Goal: Transaction & Acquisition: Purchase product/service

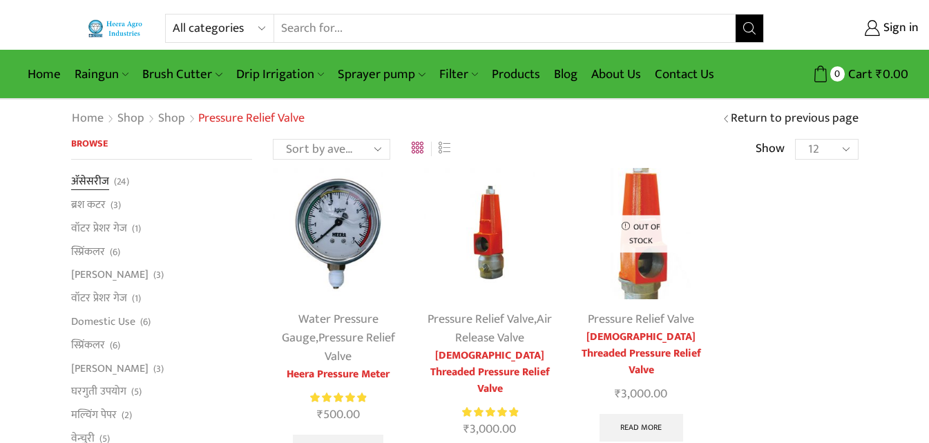
click at [88, 182] on link "अ‍ॅसेसरीज" at bounding box center [90, 182] width 38 height 19
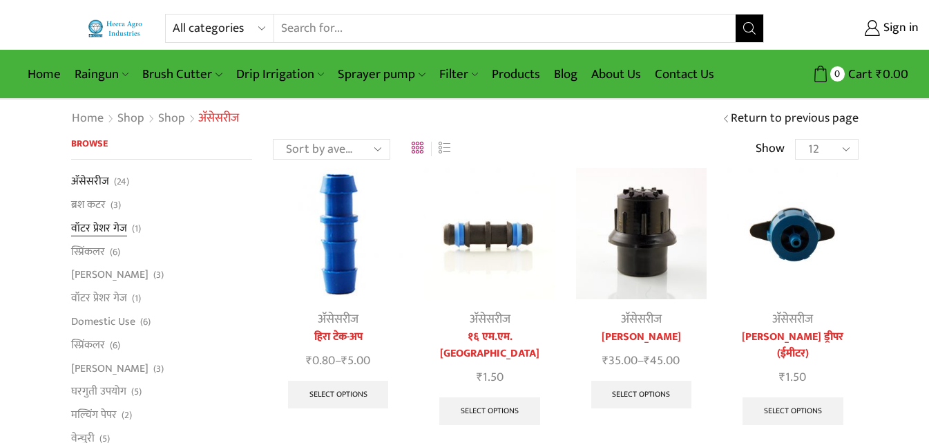
click at [110, 223] on link "वॉटर प्रेशर गेज" at bounding box center [99, 227] width 56 height 23
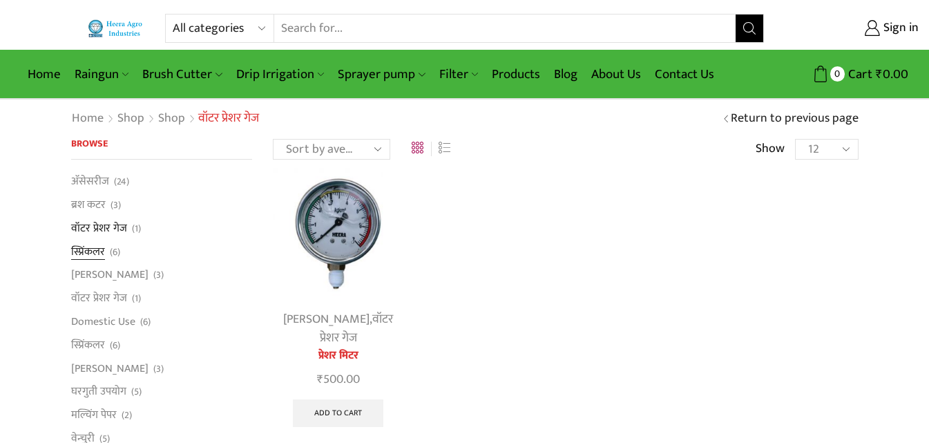
click at [85, 251] on link "स्प्रिंकलर" at bounding box center [88, 251] width 34 height 23
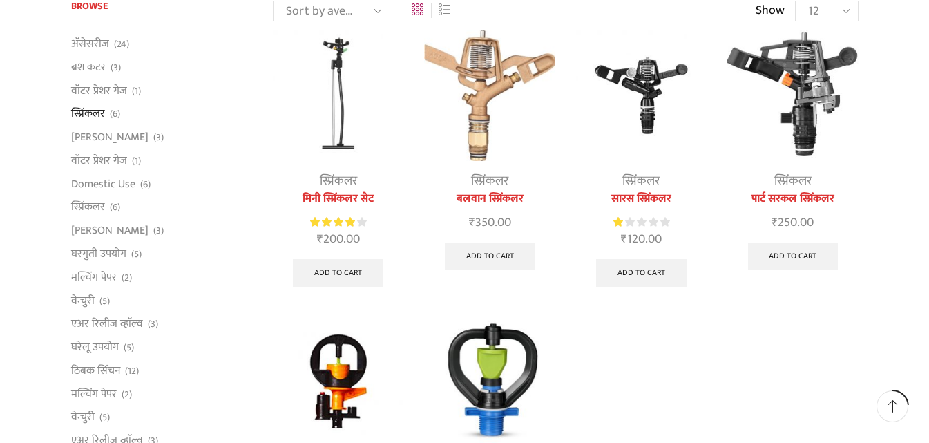
scroll to position [69, 0]
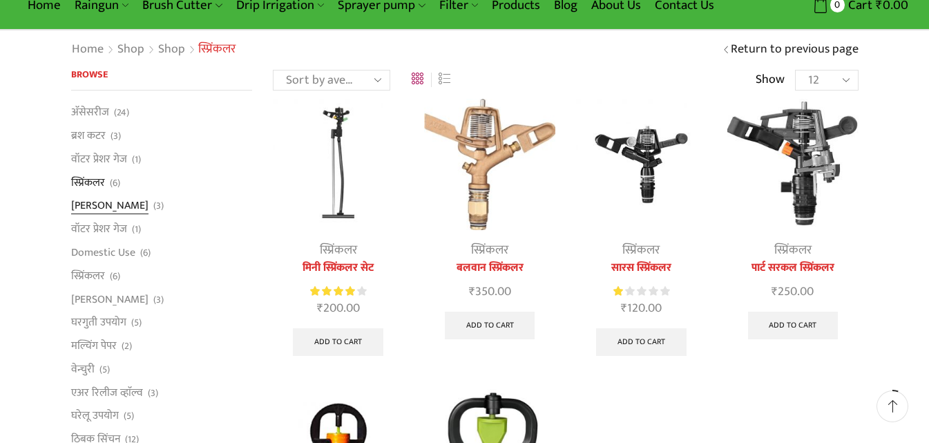
click at [128, 205] on link "[PERSON_NAME]" at bounding box center [109, 205] width 77 height 23
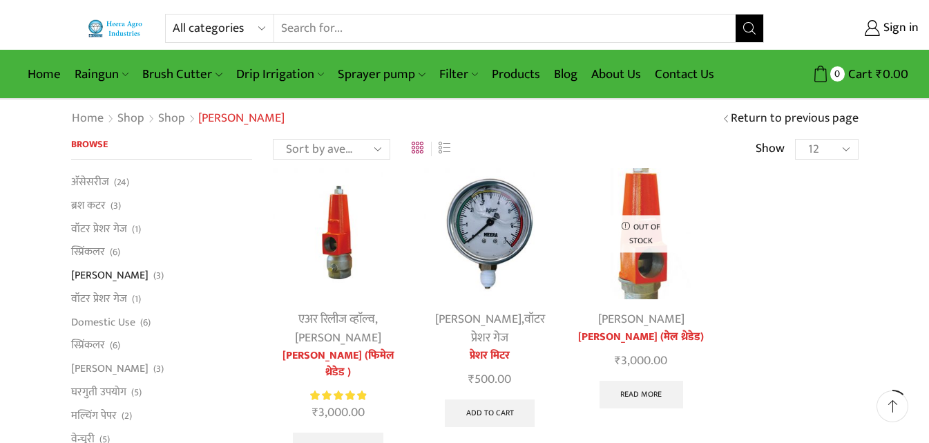
scroll to position [138, 0]
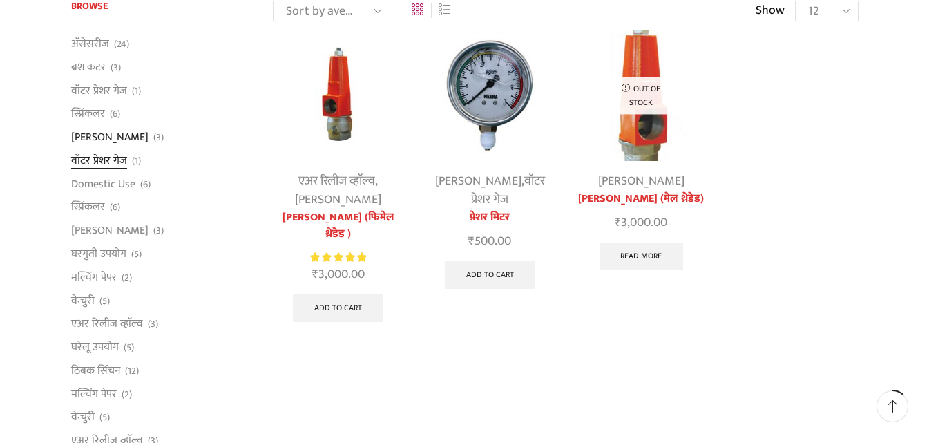
click at [104, 154] on link "वॉटर प्रेशर गेज" at bounding box center [99, 159] width 56 height 23
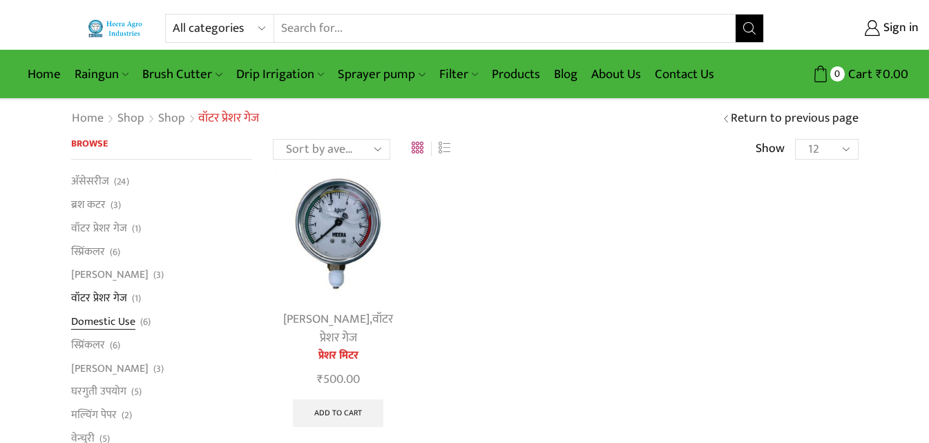
click at [119, 322] on link "Domestic Use" at bounding box center [103, 320] width 64 height 23
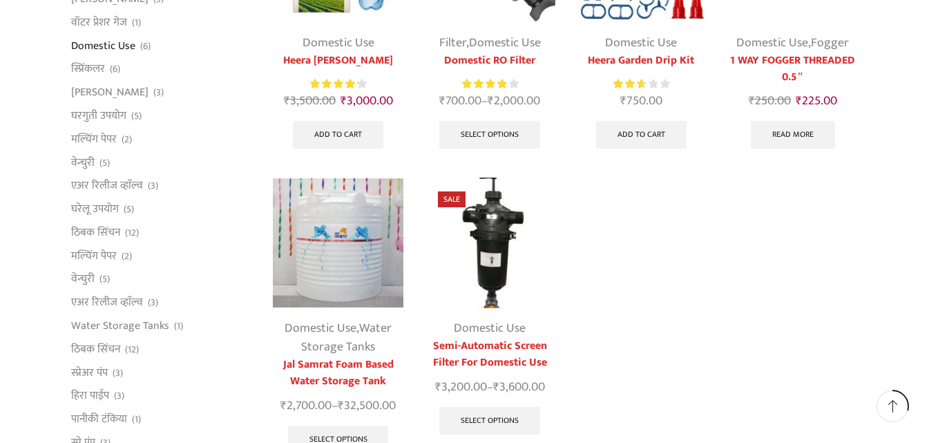
scroll to position [345, 0]
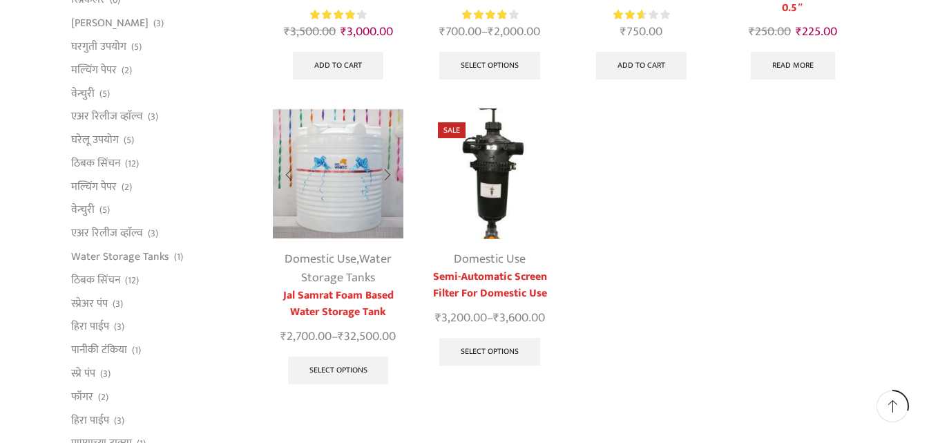
click at [322, 216] on img at bounding box center [338, 173] width 131 height 131
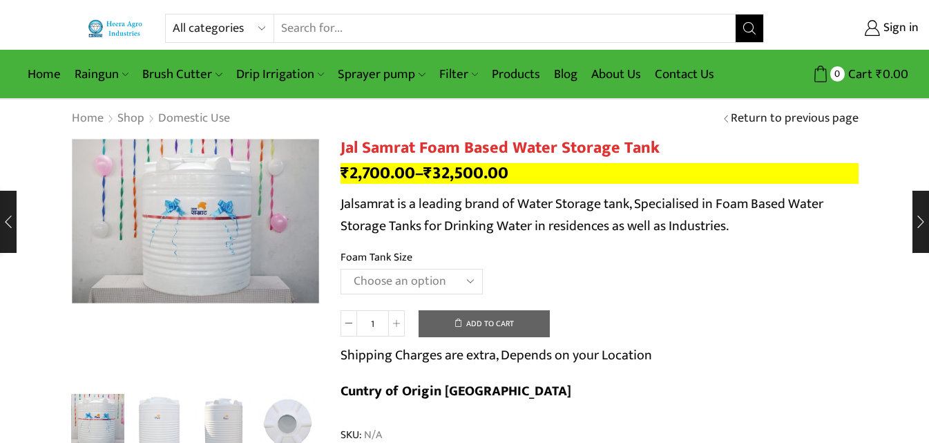
click at [467, 279] on select "Choose an option 300 Liter 500 Liter 750 Liter 1000 Liter 1500 Liter 2000 Liter…" at bounding box center [411, 282] width 142 height 26
click at [340, 269] on select "Choose an option 300 Liter 500 Liter 750 Liter 1000 Liter 1500 Liter 2000 Liter…" at bounding box center [411, 282] width 142 height 26
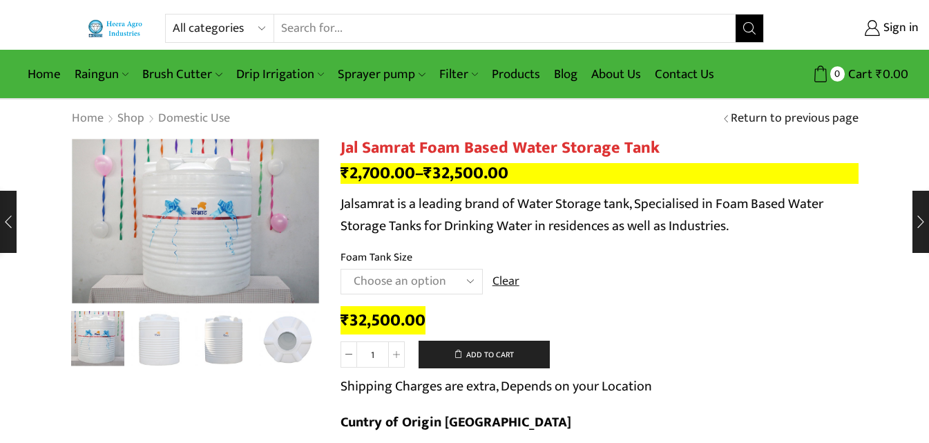
click at [470, 278] on select "Choose an option 300 Liter 500 Liter 750 Liter 1000 Liter 1500 Liter 2000 Liter…" at bounding box center [411, 282] width 142 height 26
click at [340, 269] on select "Choose an option 300 Liter 500 Liter 750 Liter 1000 Liter 1500 Liter 2000 Liter…" at bounding box center [411, 282] width 142 height 26
click at [472, 280] on select "Choose an option 300 Liter 500 Liter 750 Liter 1000 Liter 1500 Liter 2000 Liter…" at bounding box center [411, 282] width 142 height 26
click at [340, 269] on select "Choose an option 300 Liter 500 Liter 750 Liter 1000 Liter 1500 Liter 2000 Liter…" at bounding box center [411, 282] width 142 height 26
click at [476, 284] on select "Choose an option 300 Liter 500 Liter 750 Liter 1000 Liter 1500 Liter 2000 Liter…" at bounding box center [411, 282] width 142 height 26
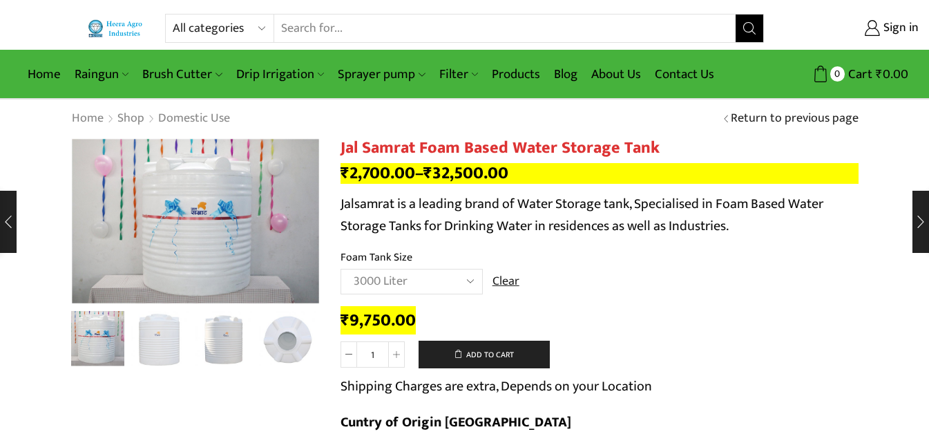
click at [340, 269] on select "Choose an option 300 Liter 500 Liter 750 Liter 1000 Liter 1500 Liter 2000 Liter…" at bounding box center [411, 282] width 142 height 26
click at [467, 278] on select "Choose an option 300 Liter 500 Liter 750 Liter 1000 Liter 1500 Liter 2000 Liter…" at bounding box center [411, 282] width 142 height 26
select select "5000 Liter"
click at [340, 269] on select "Choose an option 300 Liter 500 Liter 750 Liter 1000 Liter 1500 Liter 2000 Liter…" at bounding box center [411, 282] width 142 height 26
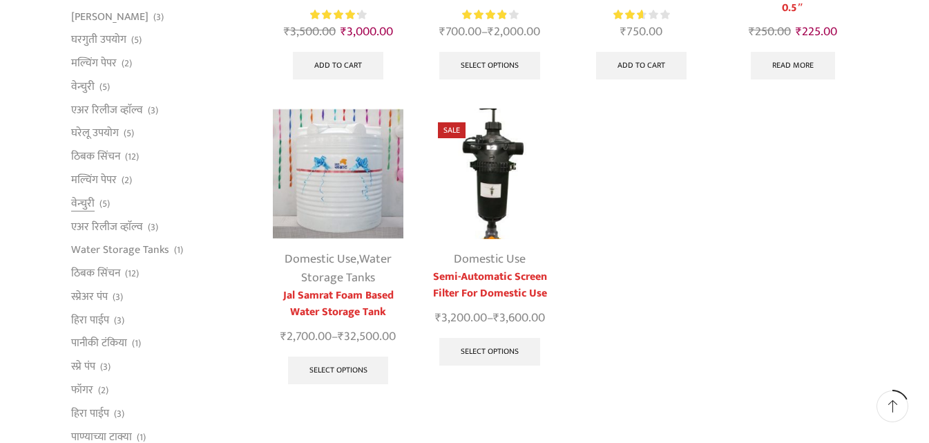
scroll to position [207, 0]
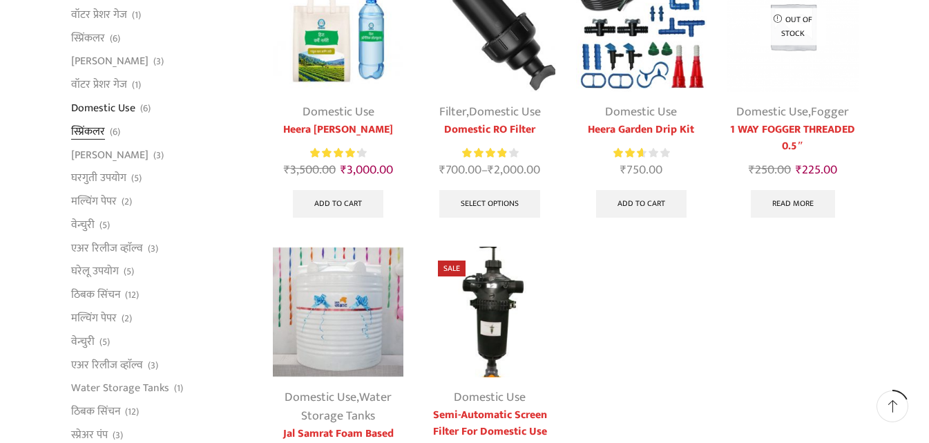
click at [96, 131] on link "स्प्रिंकलर" at bounding box center [88, 130] width 34 height 23
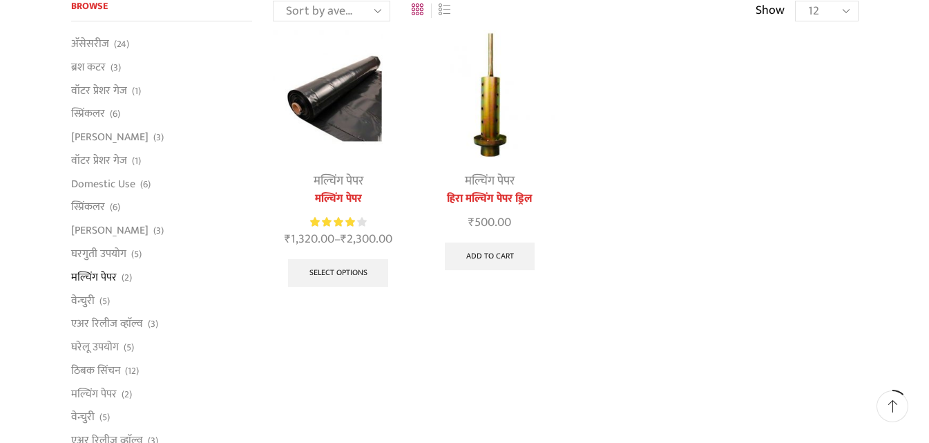
scroll to position [207, 0]
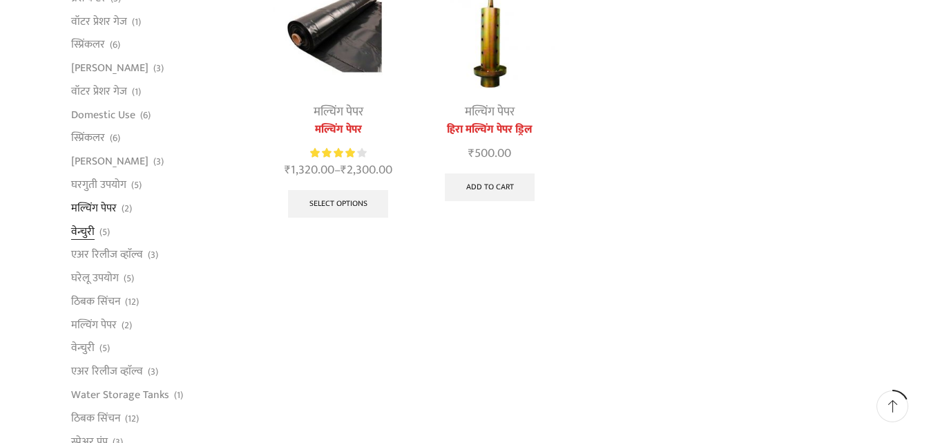
click at [82, 232] on link "वेन्चुरी" at bounding box center [82, 231] width 23 height 23
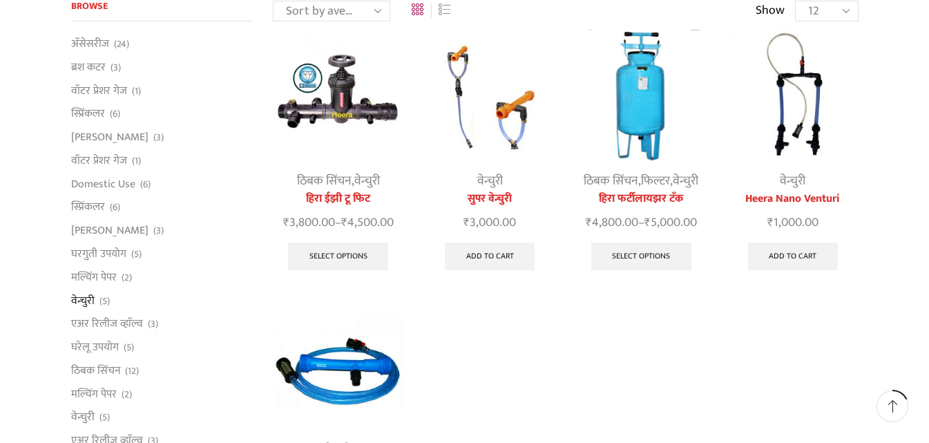
scroll to position [207, 0]
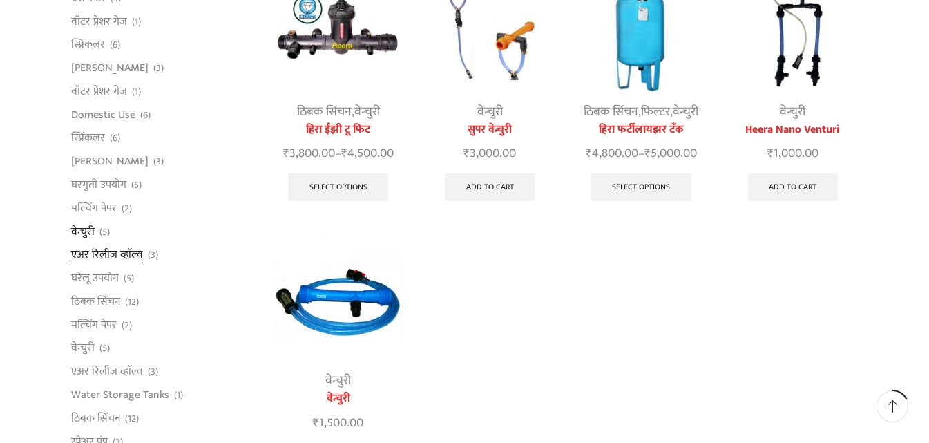
click at [101, 255] on link "एअर रिलीज व्हाॅल्व" at bounding box center [107, 254] width 72 height 23
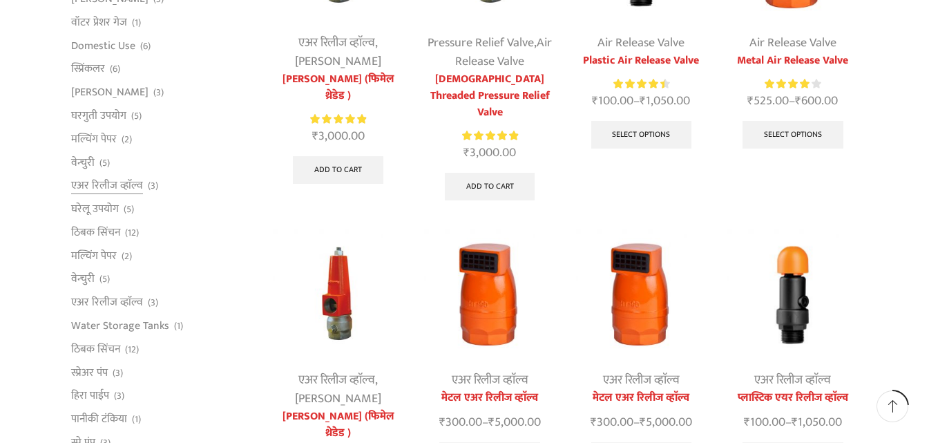
scroll to position [207, 0]
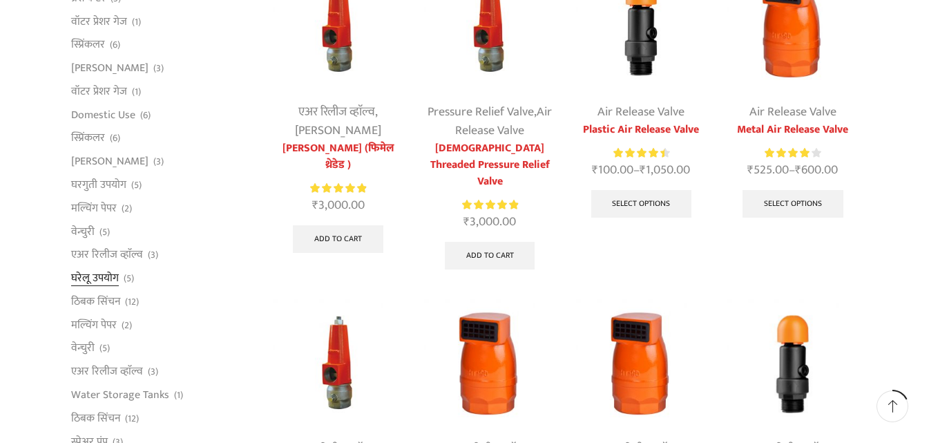
click at [113, 280] on link "घरेलू उपयोग" at bounding box center [95, 278] width 48 height 23
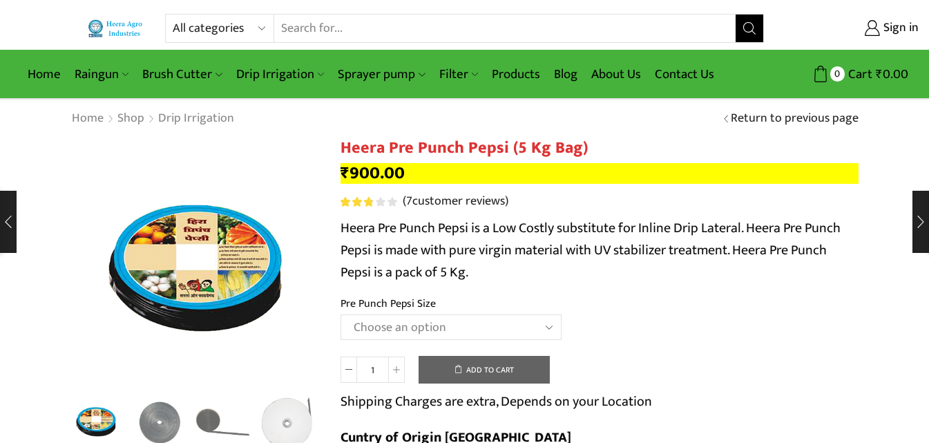
click at [544, 328] on select "Choose an option Heera Pre Punch Pepsi (1 Foot) Heera Pre Punch Pepsi (1.25 Fee…" at bounding box center [450, 327] width 221 height 26
click at [340, 314] on select "Choose an option Heera Pre Punch Pepsi (1 Foot) Heera Pre Punch Pepsi (1.25 Fee…" at bounding box center [450, 327] width 221 height 26
select select "Heera Pre Punch Pepsi (1 Foot)"
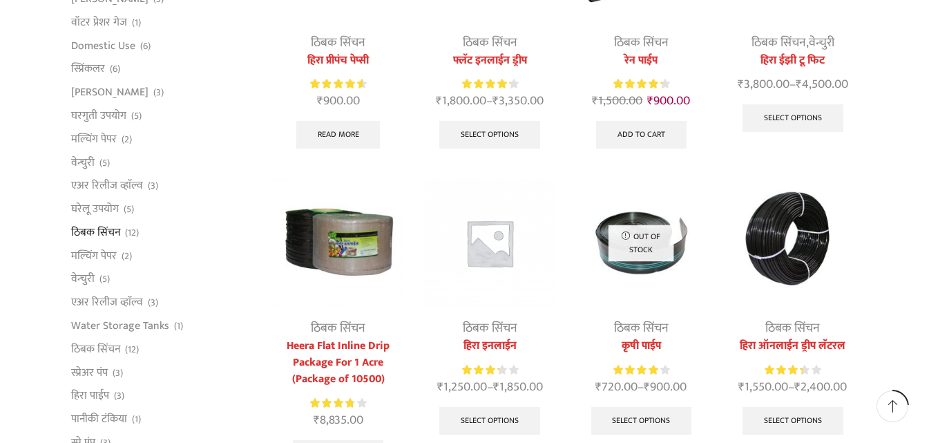
scroll to position [138, 0]
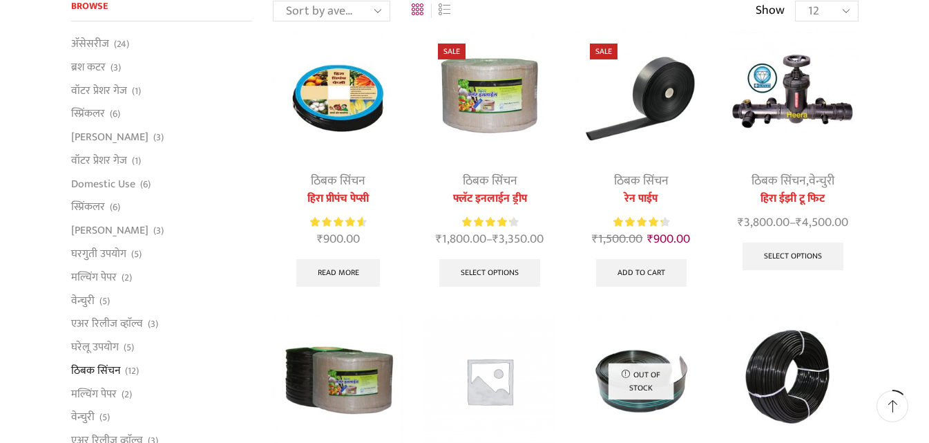
click at [500, 110] on img at bounding box center [489, 95] width 131 height 131
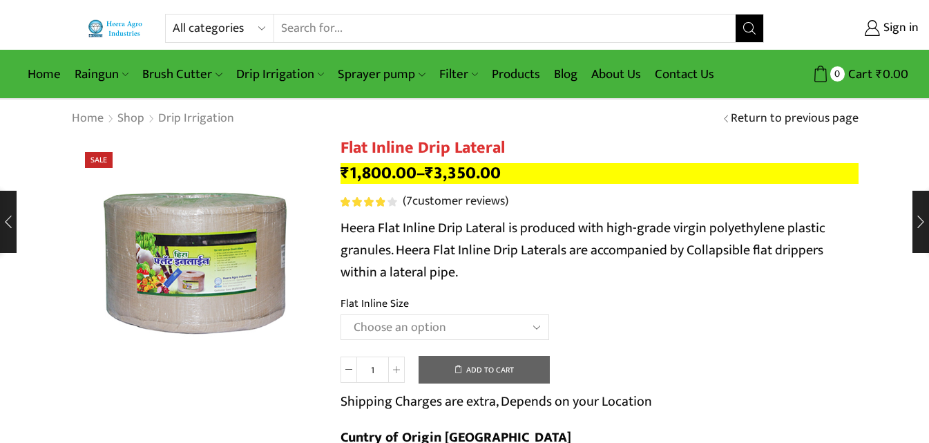
click at [536, 327] on select "Choose an option 12 MM 0.25 Thickness (30 CM) 12 MM 0.25 Thickness (40 CM) 12 M…" at bounding box center [444, 327] width 209 height 26
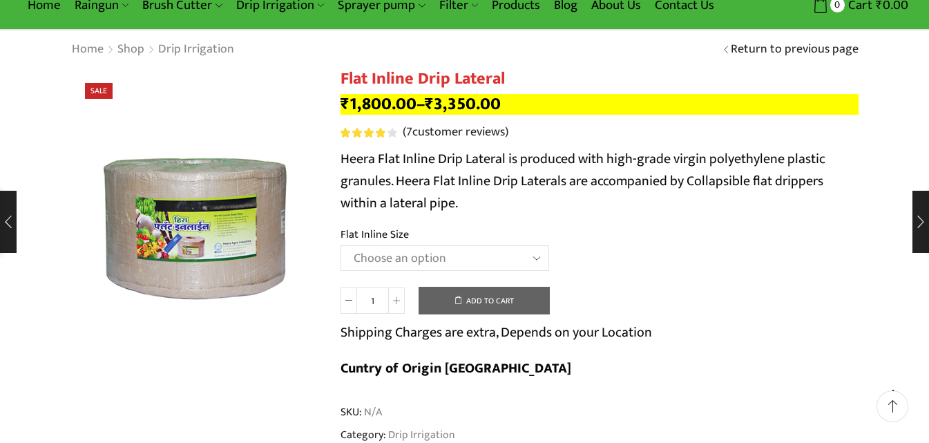
scroll to position [138, 0]
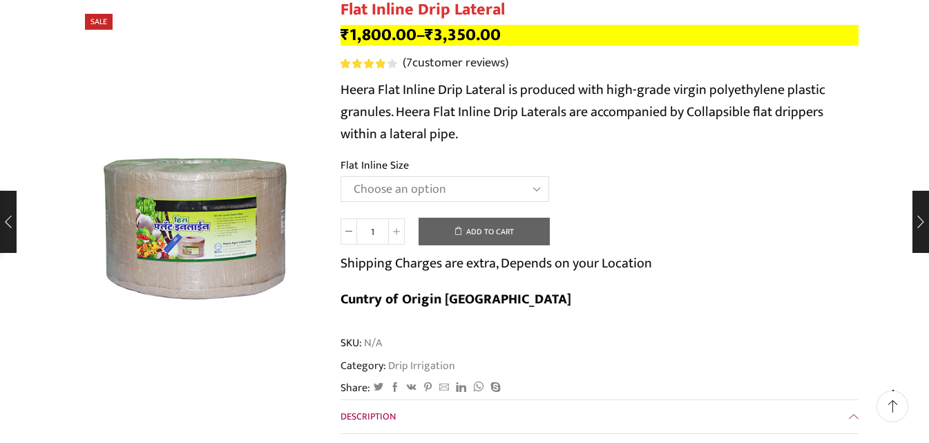
click at [538, 191] on select "Choose an option 12 MM 0.25 Thickness (30 CM) 12 MM 0.25 Thickness (40 CM) 12 M…" at bounding box center [444, 189] width 209 height 26
select select "20 MM 0.40 Thickness (60 CM)"
click at [340, 176] on select "Choose an option 12 MM 0.25 Thickness (30 CM) 12 MM 0.25 Thickness (40 CM) 12 M…" at bounding box center [444, 189] width 209 height 26
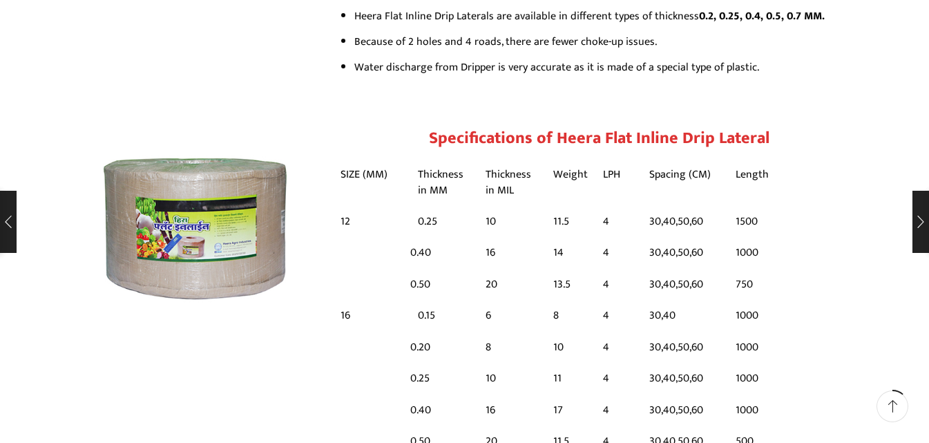
scroll to position [691, 0]
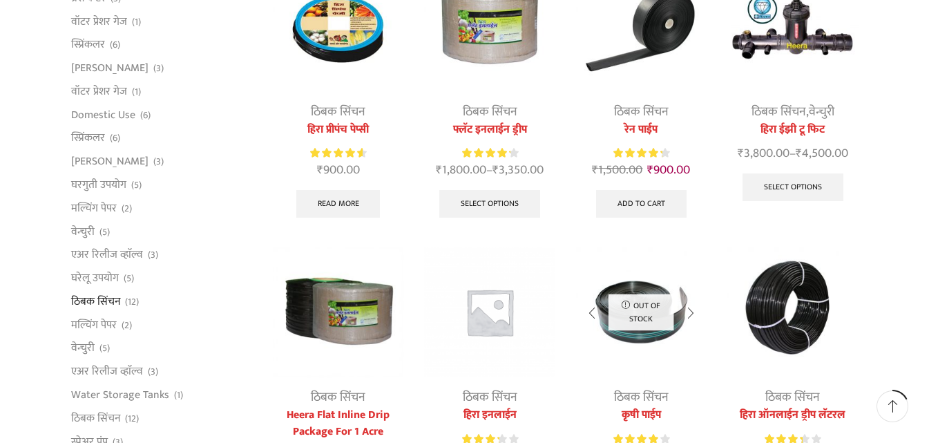
scroll to position [276, 0]
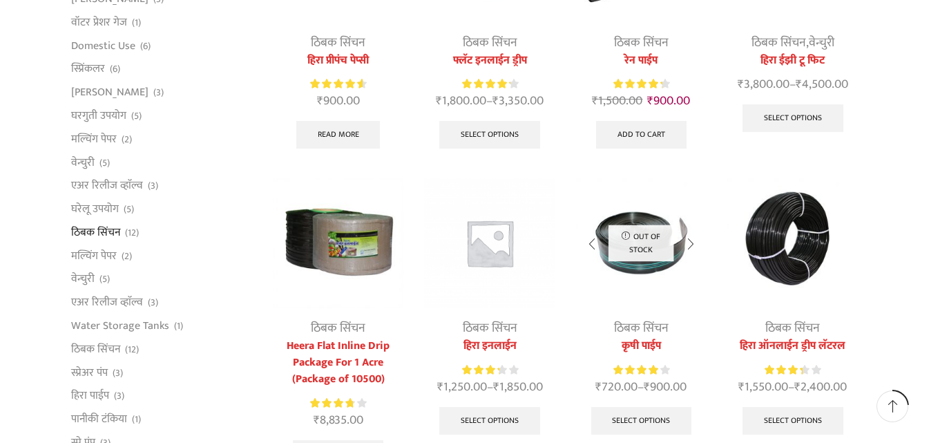
click at [644, 269] on img at bounding box center [641, 242] width 131 height 131
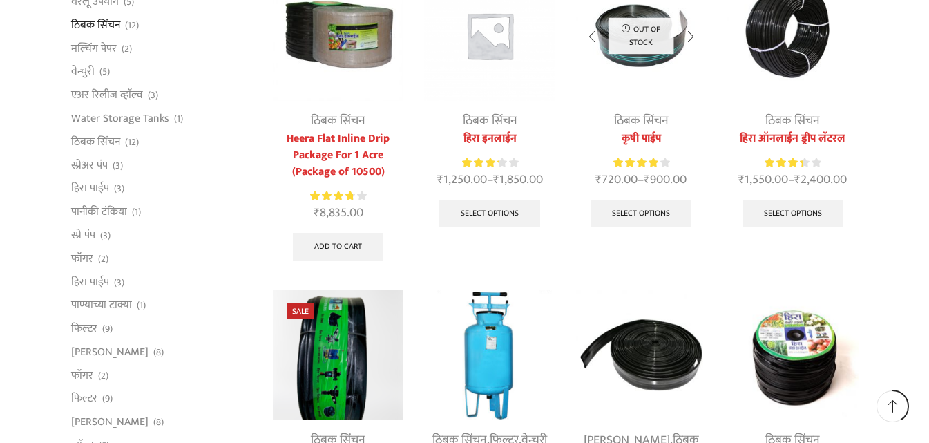
scroll to position [621, 0]
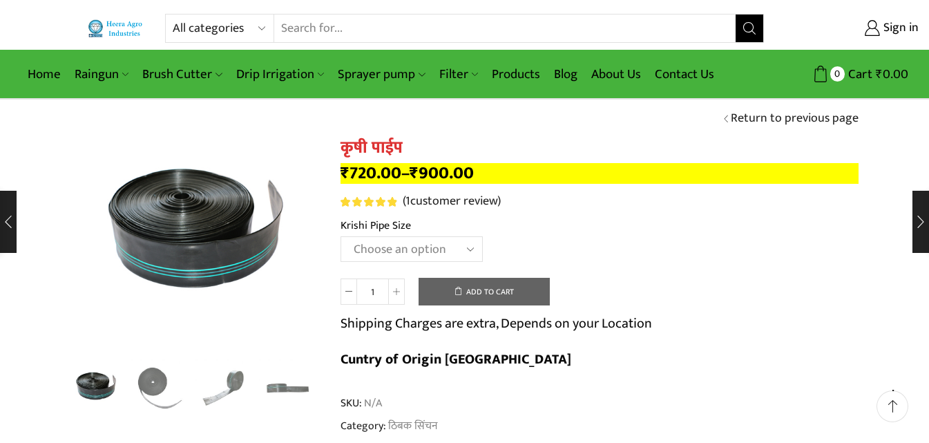
scroll to position [69, 0]
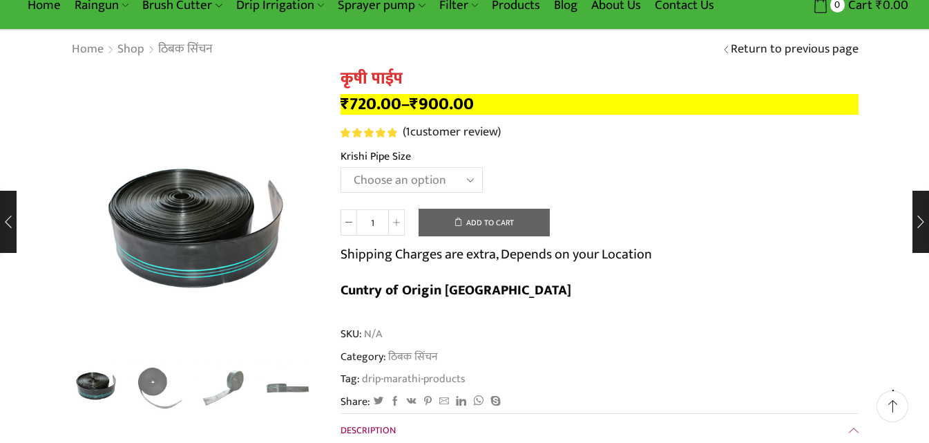
click at [470, 174] on select "Choose an option" at bounding box center [411, 180] width 142 height 26
click at [340, 167] on select "Choose an option" at bounding box center [411, 180] width 142 height 26
click at [473, 184] on select "Choose an option" at bounding box center [411, 180] width 142 height 26
click at [386, 113] on bdi "₹ 720.00" at bounding box center [370, 104] width 61 height 28
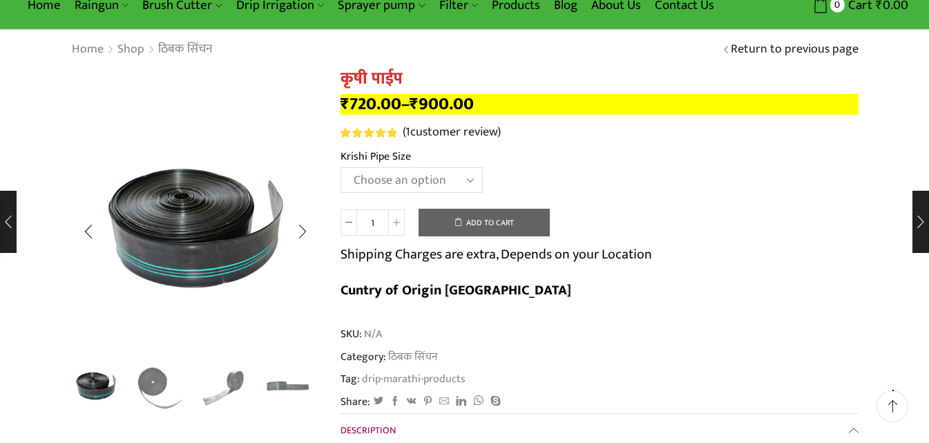
click at [298, 396] on img "4 / 4" at bounding box center [287, 385] width 57 height 57
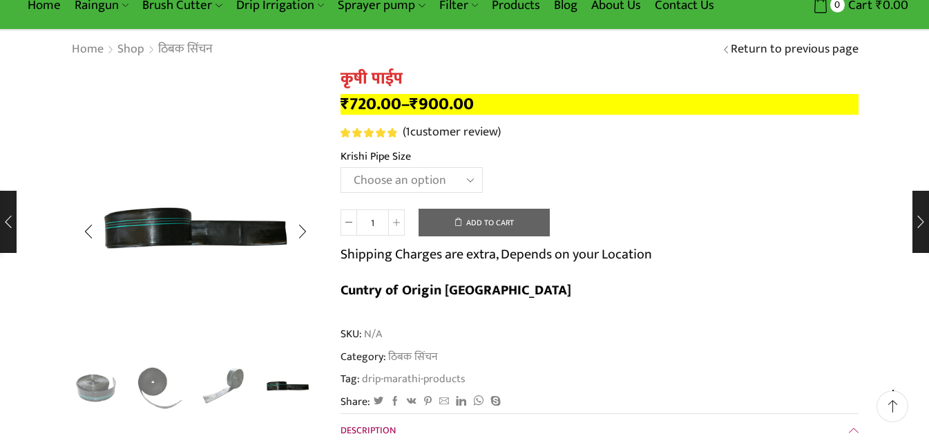
click at [245, 395] on img "3 / 4" at bounding box center [223, 385] width 57 height 57
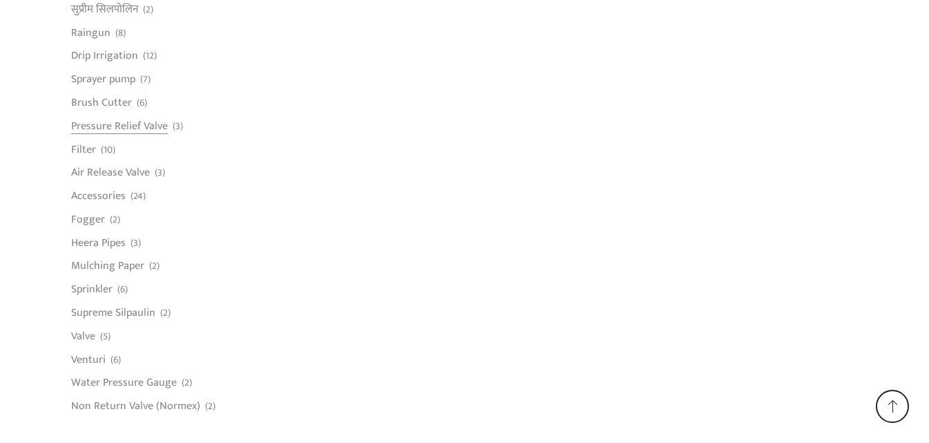
scroll to position [1174, 0]
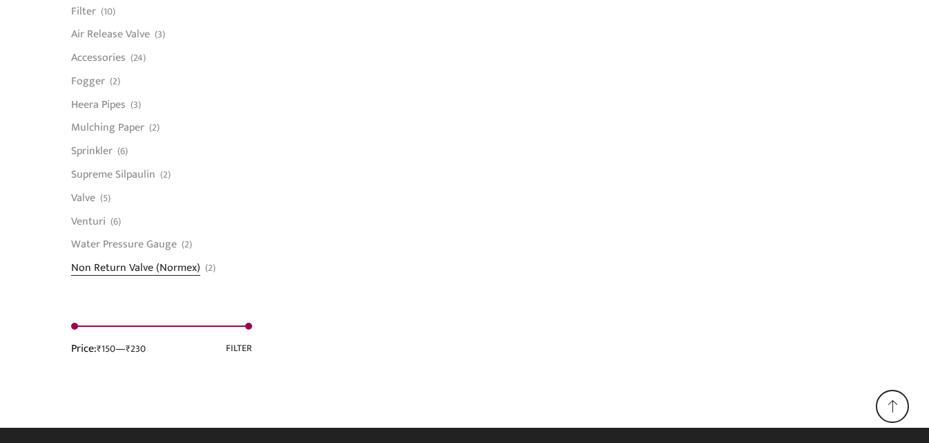
click at [148, 263] on link "Non Return Valve (Normex)" at bounding box center [135, 265] width 129 height 19
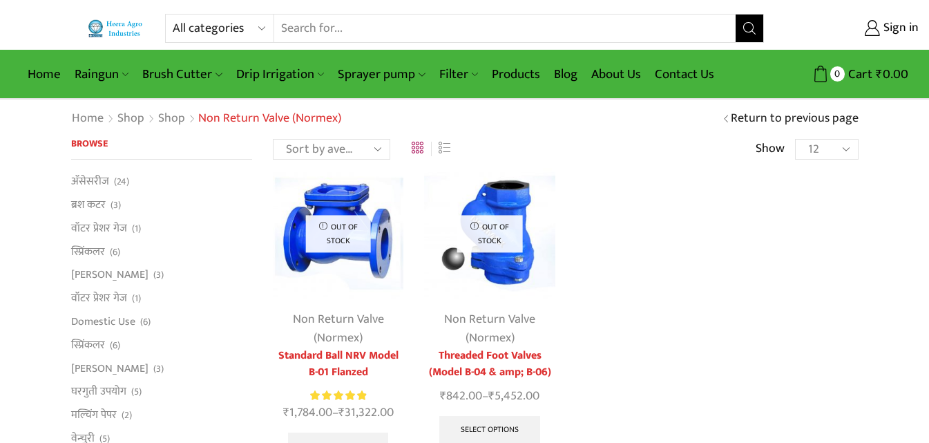
click at [493, 257] on img at bounding box center [489, 233] width 131 height 131
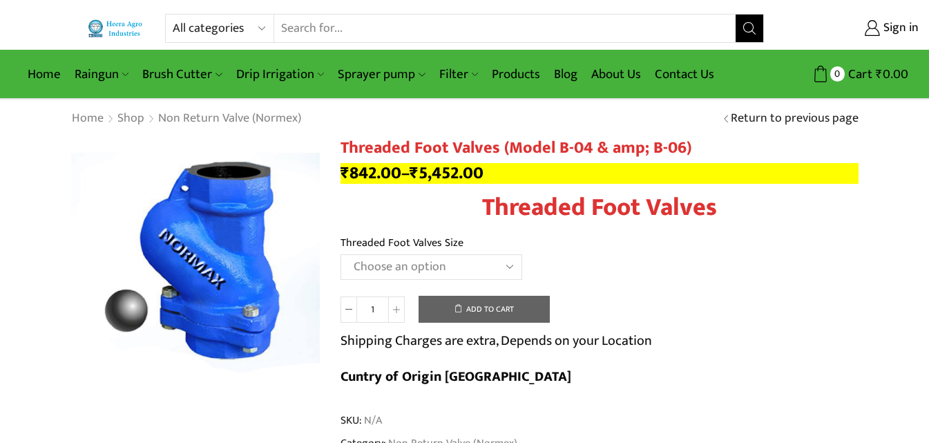
click at [499, 265] on select "Choose an option 1" Threaded Foot Valves 1.5"Threaded Foot Valves 2"Threaded Fo…" at bounding box center [431, 267] width 182 height 26
click at [340, 254] on select "Choose an option 1" Threaded Foot Valves 1.5"Threaded Foot Valves 2"Threaded Fo…" at bounding box center [431, 267] width 182 height 26
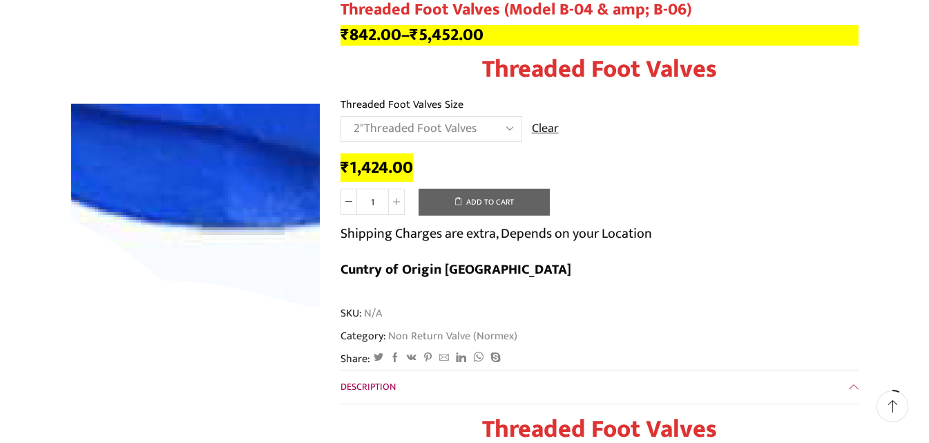
scroll to position [207, 0]
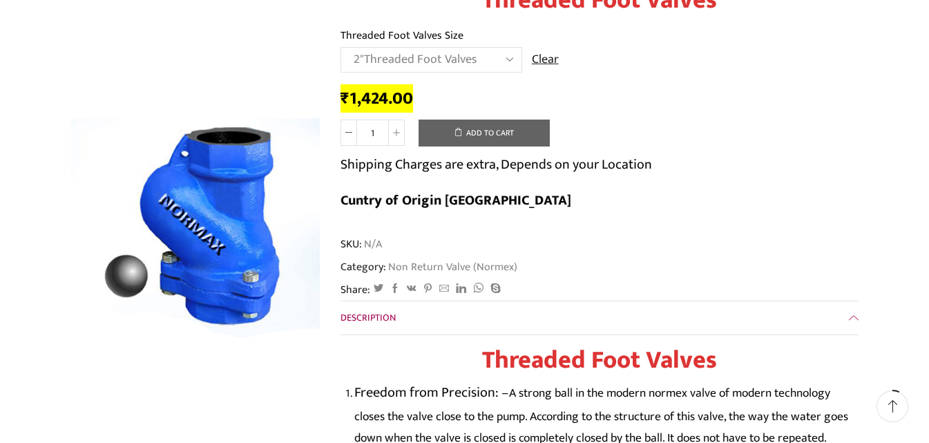
click at [509, 55] on select "Choose an option 1" Threaded Foot Valves 1.5"Threaded Foot Valves 2"Threaded Fo…" at bounding box center [431, 60] width 182 height 26
click at [340, 47] on select "Choose an option 1" Threaded Foot Valves 1.5"Threaded Foot Valves 2"Threaded Fo…" at bounding box center [431, 60] width 182 height 26
click at [505, 57] on select "Choose an option 1" Threaded Foot Valves 1.5"Threaded Foot Valves 2"Threaded Fo…" at bounding box center [431, 60] width 182 height 26
select select "4threaded-foot-valves"
click at [340, 47] on select "Choose an option 1" Threaded Foot Valves 1.5"Threaded Foot Valves 2"Threaded Fo…" at bounding box center [431, 60] width 182 height 26
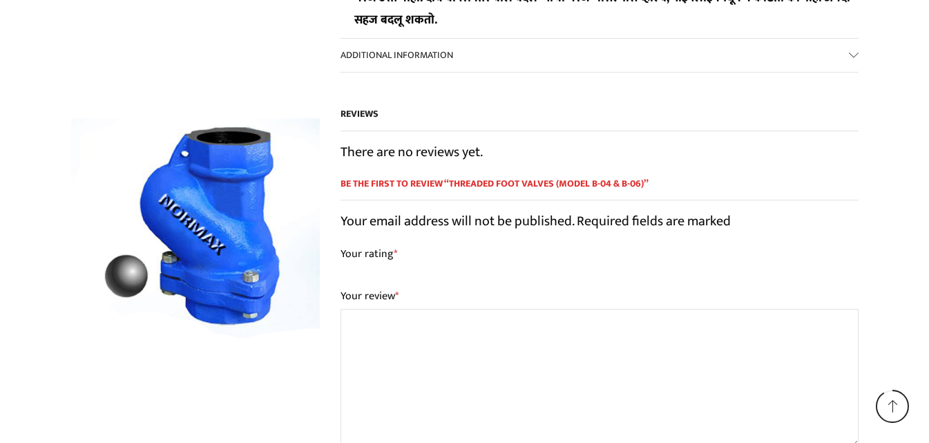
scroll to position [2831, 0]
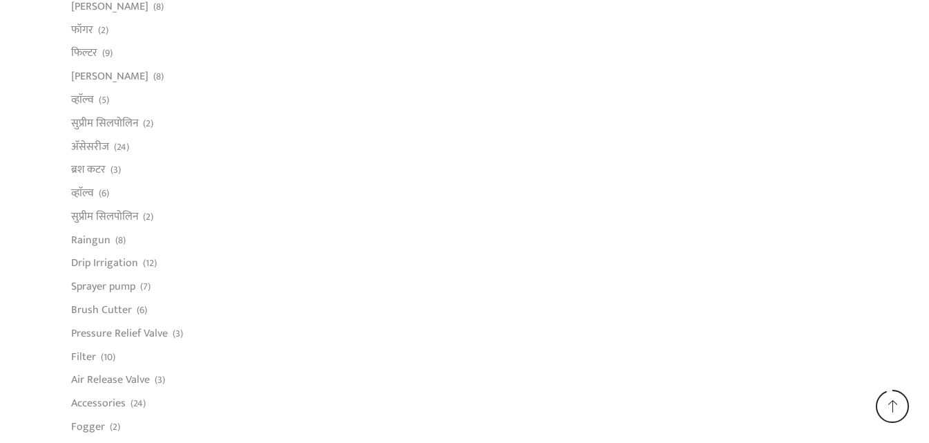
scroll to position [1105, 0]
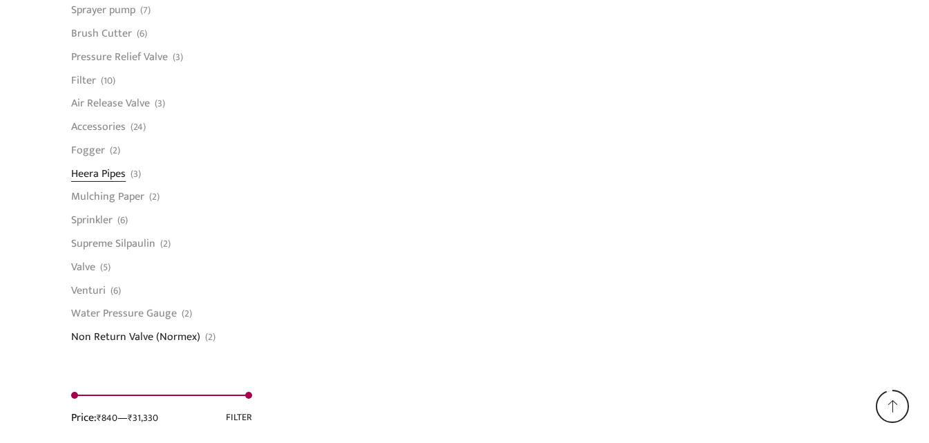
click at [101, 171] on link "Heera Pipes" at bounding box center [98, 173] width 55 height 23
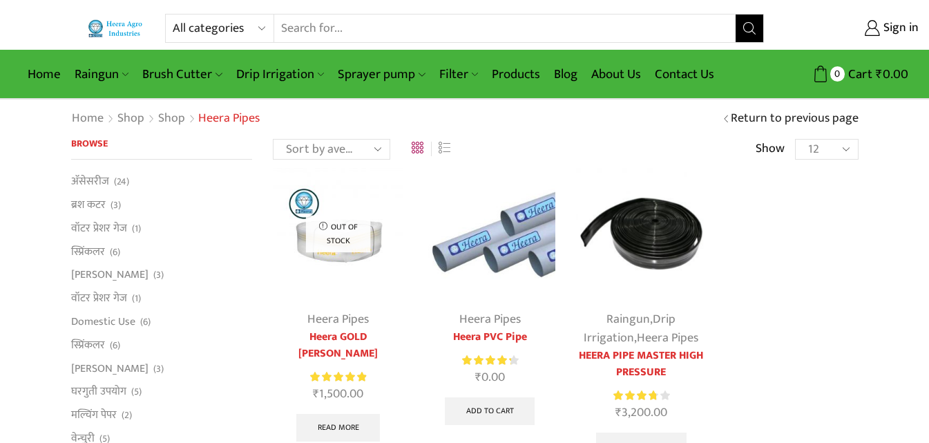
click at [479, 251] on img at bounding box center [489, 233] width 131 height 131
